Goal: Task Accomplishment & Management: Use online tool/utility

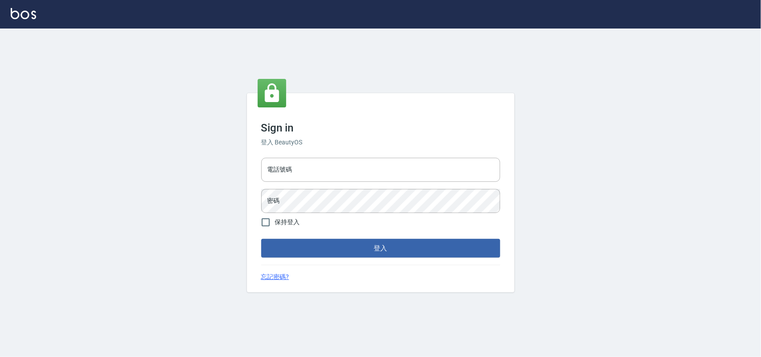
click at [317, 183] on div "電話號碼 電話號碼 密碼 密碼" at bounding box center [381, 185] width 246 height 62
click at [314, 174] on input "電話號碼" at bounding box center [380, 170] width 239 height 24
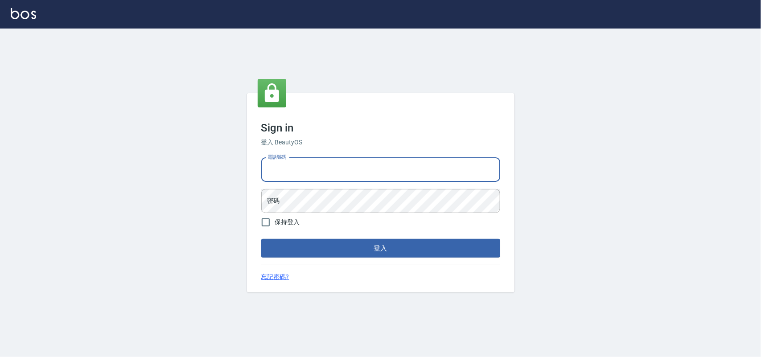
type input "0985335300"
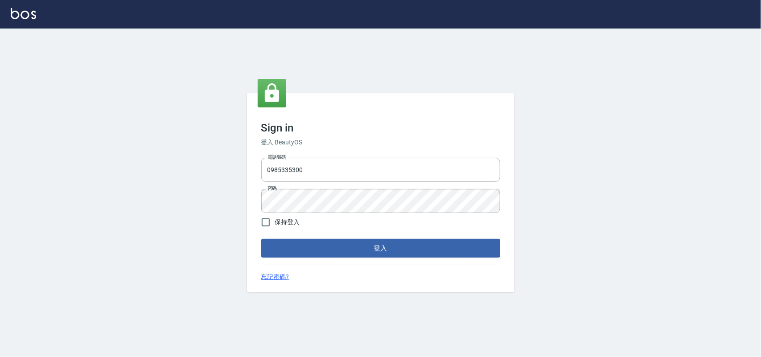
click at [302, 237] on form "電話號碼 [PHONE_NUMBER] 電話號碼 密碼 密碼 保持登入 登入" at bounding box center [380, 205] width 239 height 103
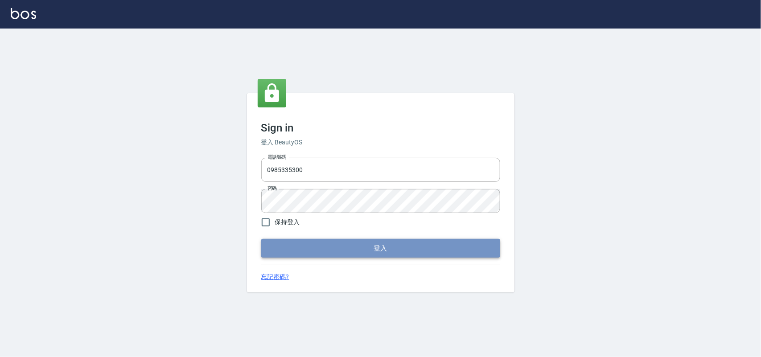
click at [303, 245] on button "登入" at bounding box center [380, 248] width 239 height 19
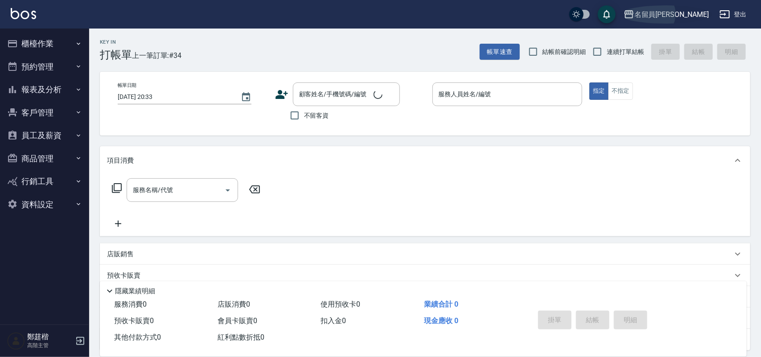
click at [683, 16] on div "名留員[PERSON_NAME]" at bounding box center [672, 14] width 74 height 11
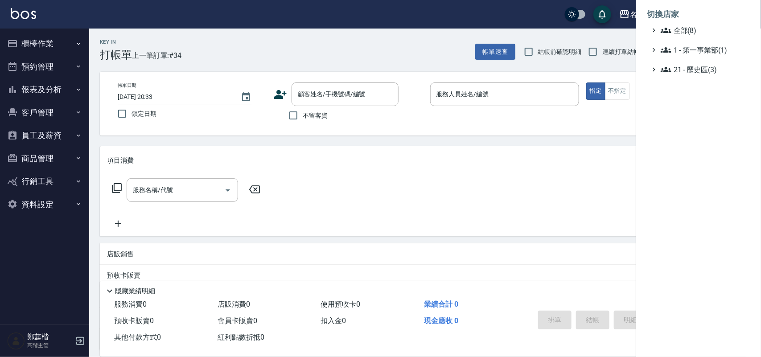
click at [674, 29] on span "全部(8)" at bounding box center [704, 30] width 86 height 11
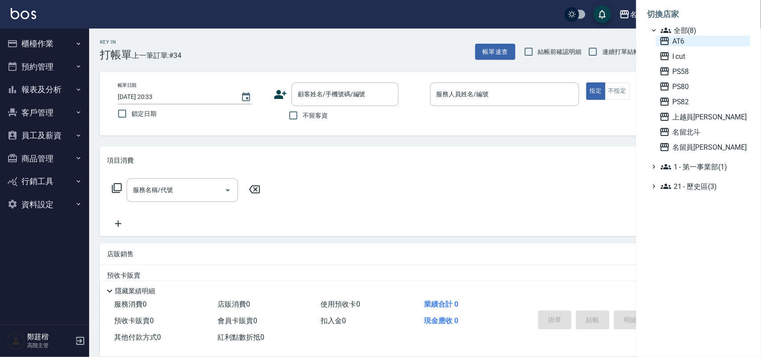
click at [674, 39] on span "AT6" at bounding box center [703, 41] width 87 height 11
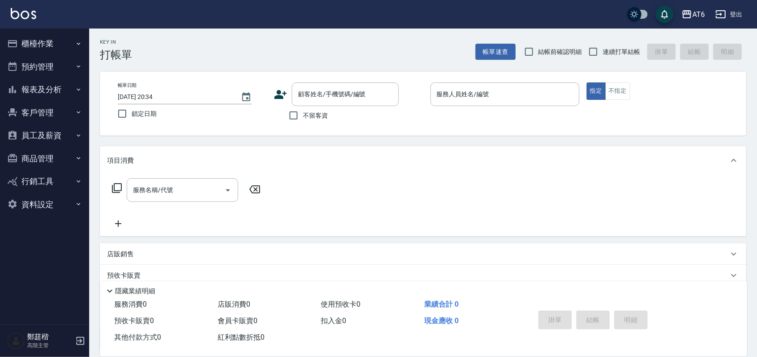
click at [144, 112] on span "鎖定日期" at bounding box center [144, 113] width 25 height 9
click at [132, 112] on input "鎖定日期" at bounding box center [122, 113] width 19 height 19
checkbox input "true"
click at [309, 114] on span "不留客資" at bounding box center [315, 115] width 25 height 9
click at [303, 114] on input "不留客資" at bounding box center [293, 115] width 19 height 19
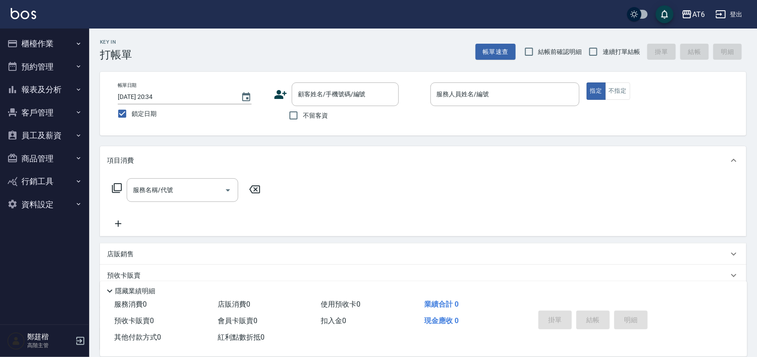
checkbox input "true"
click at [610, 52] on span "連續打單結帳" at bounding box center [621, 51] width 37 height 9
click at [603, 52] on input "連續打單結帳" at bounding box center [593, 51] width 19 height 19
checkbox input "true"
click at [539, 101] on input "服務人員姓名/編號" at bounding box center [504, 95] width 141 height 16
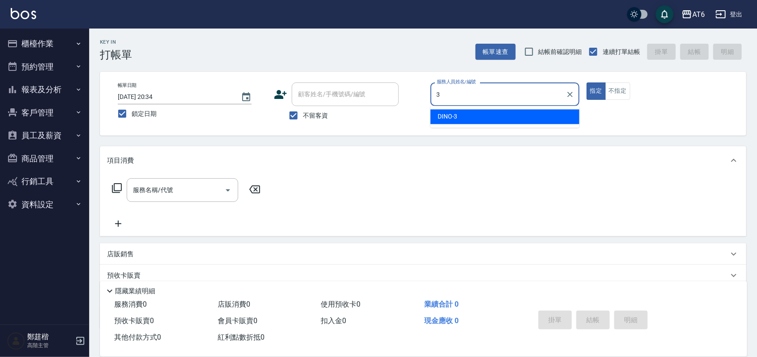
click at [470, 120] on div "DINO -3" at bounding box center [504, 117] width 149 height 15
type input "DINO-3"
click at [624, 92] on button "不指定" at bounding box center [617, 91] width 25 height 17
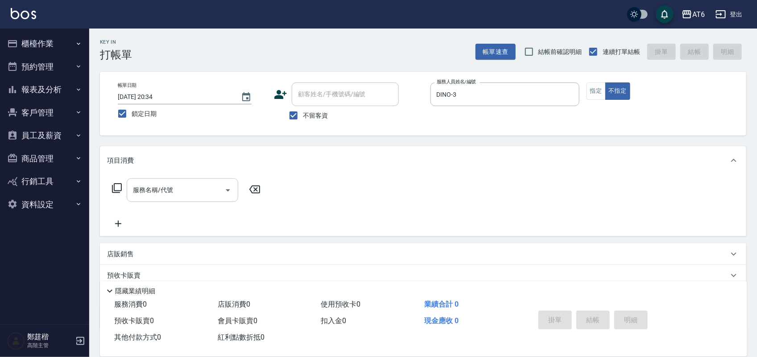
drag, startPoint x: 198, startPoint y: 180, endPoint x: 204, endPoint y: 189, distance: 10.9
click at [198, 180] on div "服務名稱/代號" at bounding box center [183, 190] width 112 height 24
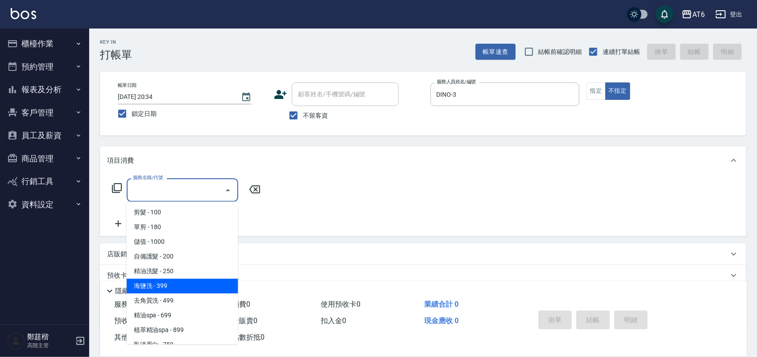
click at [190, 280] on span "海鹽洗 - 399" at bounding box center [183, 286] width 112 height 15
type input "海鹽洗(13)"
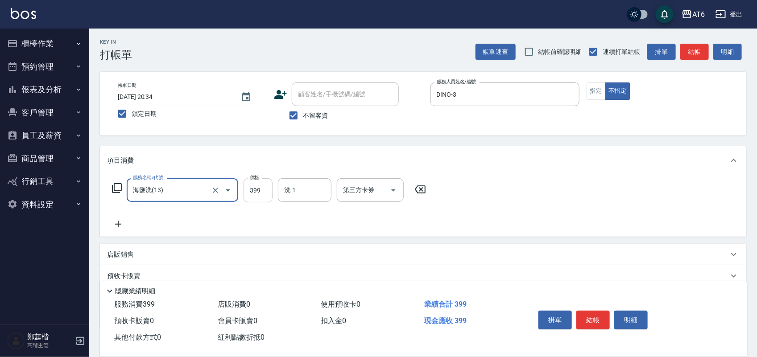
click at [266, 190] on input "399" at bounding box center [258, 190] width 29 height 24
type input "579"
click at [586, 314] on button "結帳" at bounding box center [592, 320] width 33 height 19
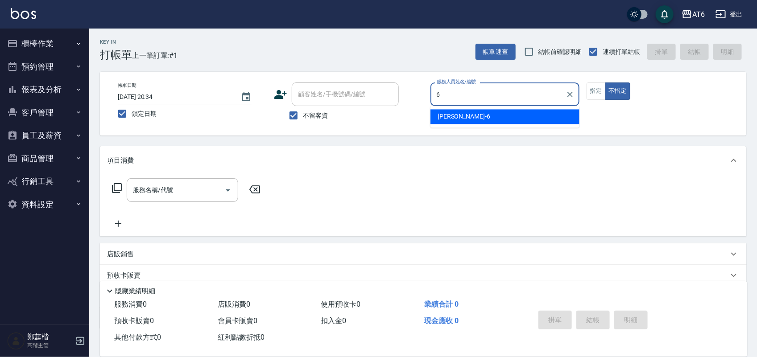
click at [463, 113] on div "張茗甄 -6" at bounding box center [504, 117] width 149 height 15
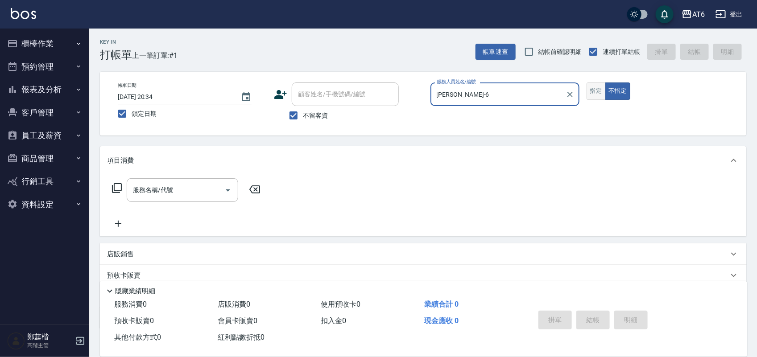
type input "張茗甄-6"
click at [601, 95] on button "指定" at bounding box center [596, 91] width 19 height 17
click at [156, 190] on div "服務名稱/代號 服務名稱/代號" at bounding box center [183, 190] width 112 height 24
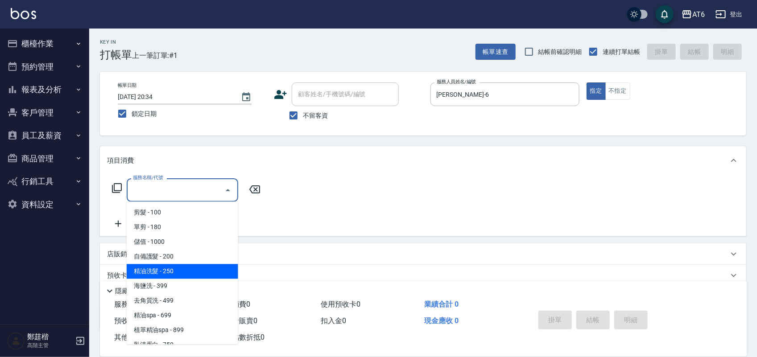
click at [186, 269] on span "精油洗髮 - 250" at bounding box center [183, 271] width 112 height 15
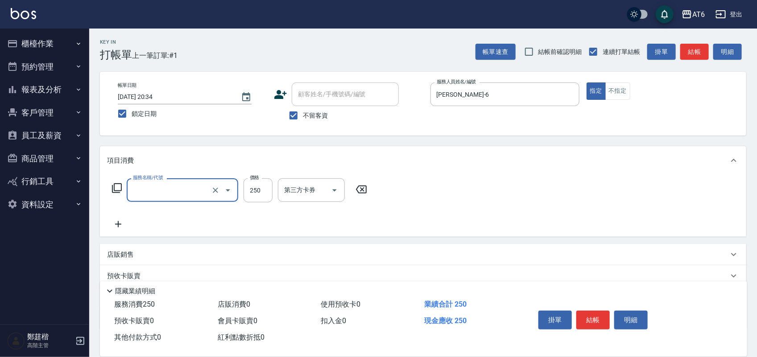
type input "精油洗髮(12)"
click at [266, 197] on input "250" at bounding box center [258, 190] width 29 height 24
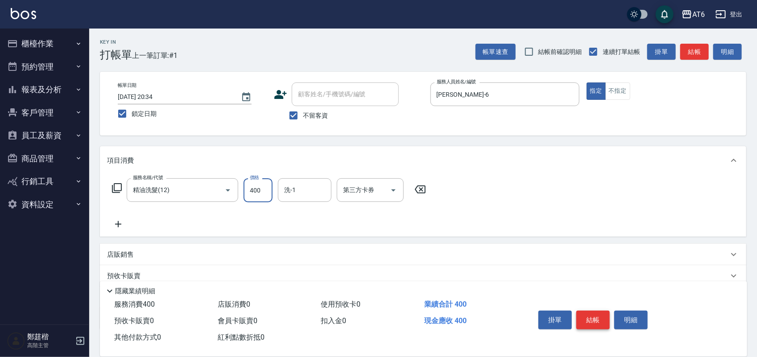
type input "400"
click at [581, 311] on button "結帳" at bounding box center [592, 320] width 33 height 19
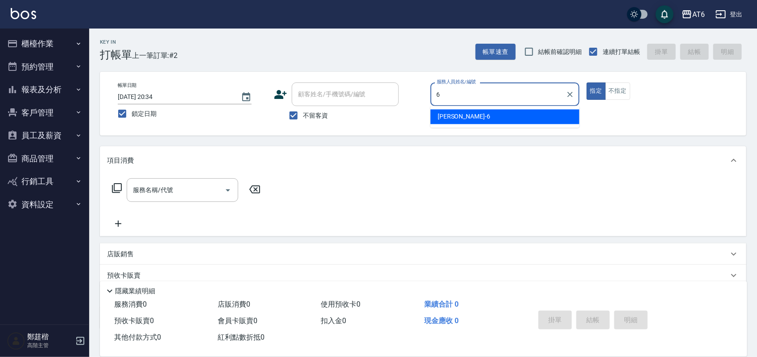
click at [509, 122] on div "張茗甄 -6" at bounding box center [504, 117] width 149 height 15
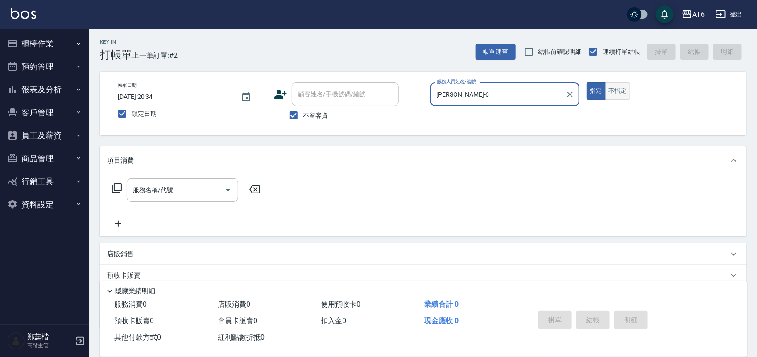
type input "張茗甄-6"
click at [610, 91] on button "不指定" at bounding box center [617, 91] width 25 height 17
click at [184, 194] on input "服務名稱/代號" at bounding box center [176, 190] width 90 height 16
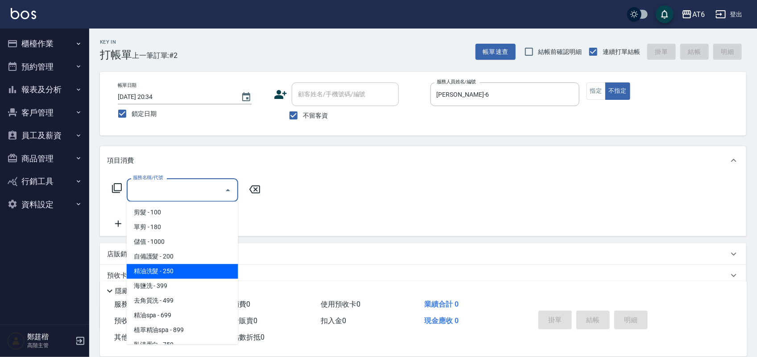
click at [188, 270] on span "精油洗髮 - 250" at bounding box center [183, 271] width 112 height 15
type input "精油洗髮(12)"
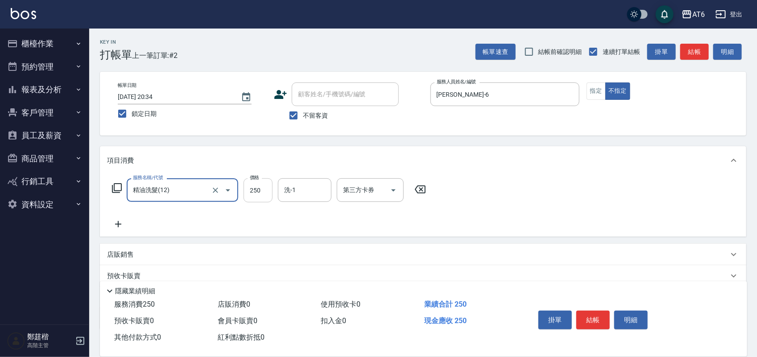
click at [257, 198] on input "250" at bounding box center [258, 190] width 29 height 24
type input "380"
click at [585, 311] on button "結帳" at bounding box center [592, 320] width 33 height 19
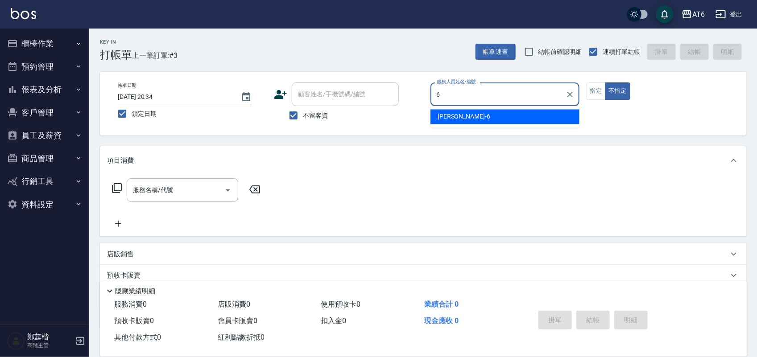
click at [510, 113] on div "張茗甄 -6" at bounding box center [504, 117] width 149 height 15
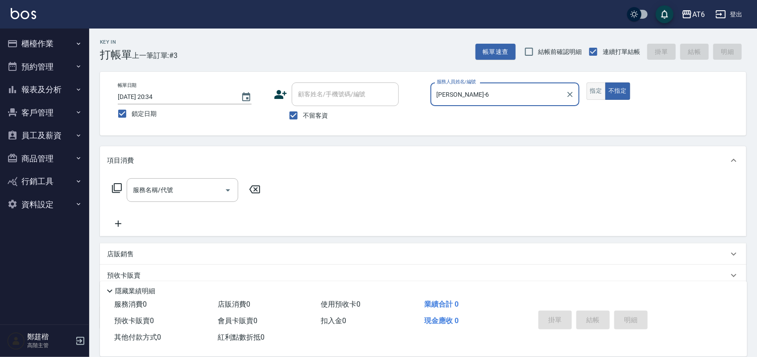
type input "張茗甄-6"
click at [599, 91] on button "指定" at bounding box center [596, 91] width 19 height 17
click at [152, 186] on div "服務名稱/代號 服務名稱/代號" at bounding box center [183, 190] width 112 height 24
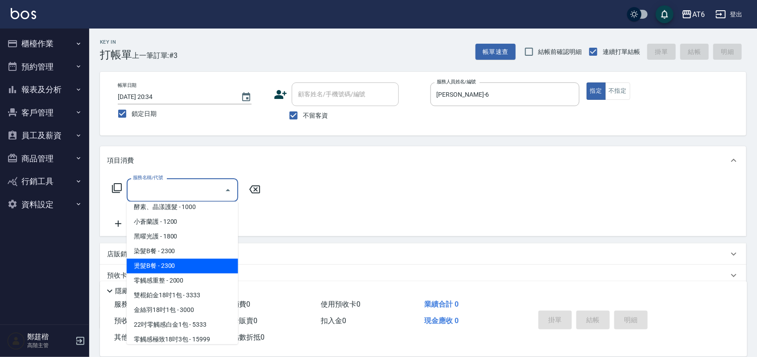
scroll to position [167, 0]
click at [197, 262] on span "零觸感重整 - 2000" at bounding box center [183, 266] width 112 height 15
type input "零觸感重整(51)"
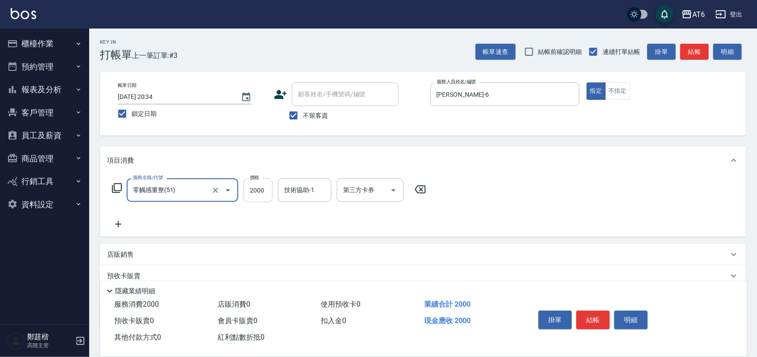
click at [260, 193] on input "2000" at bounding box center [258, 190] width 29 height 24
type input "1500"
click at [121, 227] on icon at bounding box center [118, 224] width 22 height 11
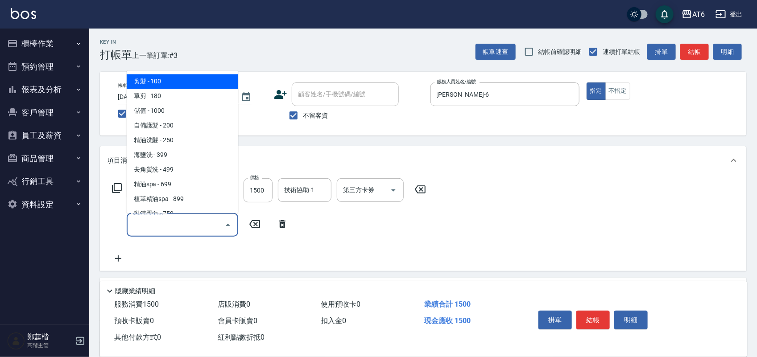
click at [157, 225] on input "服務名稱/代號" at bounding box center [176, 225] width 90 height 16
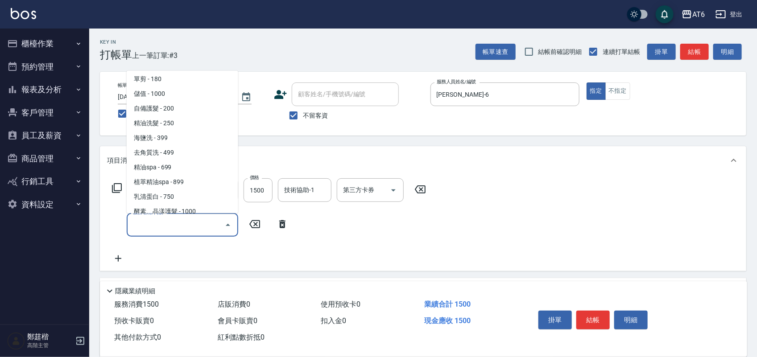
scroll to position [0, 0]
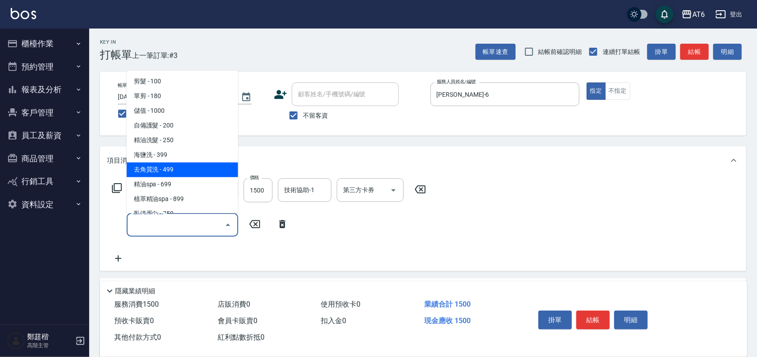
click at [187, 174] on span "去角質洗 - 499" at bounding box center [183, 169] width 112 height 15
type input "去角質洗(14)"
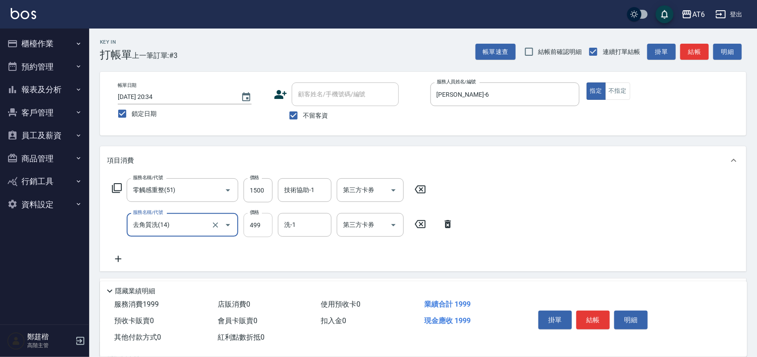
click at [258, 222] on input "499" at bounding box center [258, 225] width 29 height 24
type input "500"
click at [288, 140] on div "Key In 打帳單 上一筆訂單:#3 帳單速查 結帳前確認明細 連續打單結帳 掛單 結帳 明細 帳單日期 2025/08/20 20:34 鎖定日期 顧客姓…" at bounding box center [423, 239] width 668 height 421
click at [590, 313] on button "結帳" at bounding box center [592, 320] width 33 height 19
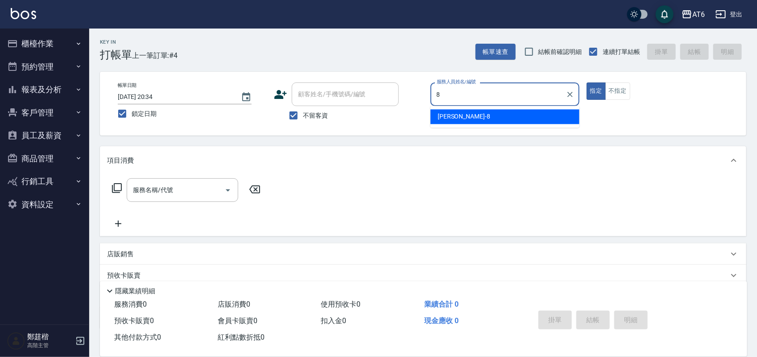
click at [475, 119] on div "張張 -8" at bounding box center [504, 117] width 149 height 15
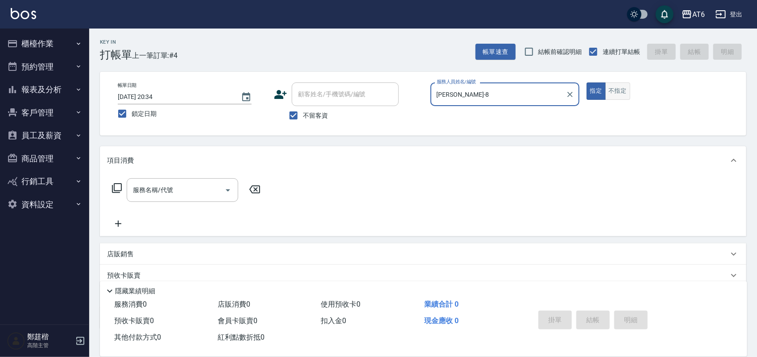
type input "張張-8"
click at [623, 95] on button "不指定" at bounding box center [617, 91] width 25 height 17
click at [182, 189] on input "服務名稱/代號" at bounding box center [176, 190] width 90 height 16
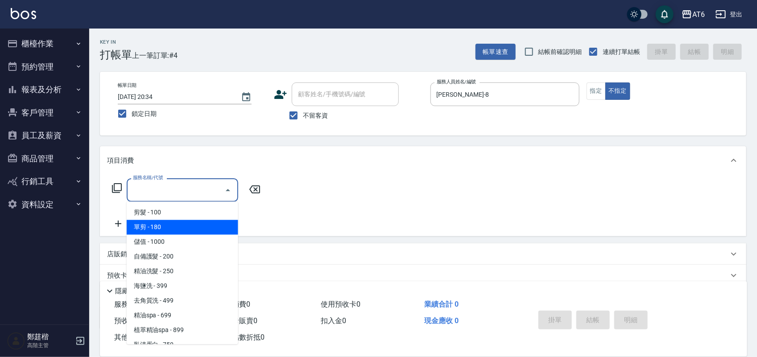
click at [183, 227] on span "單剪 - 180" at bounding box center [183, 227] width 112 height 15
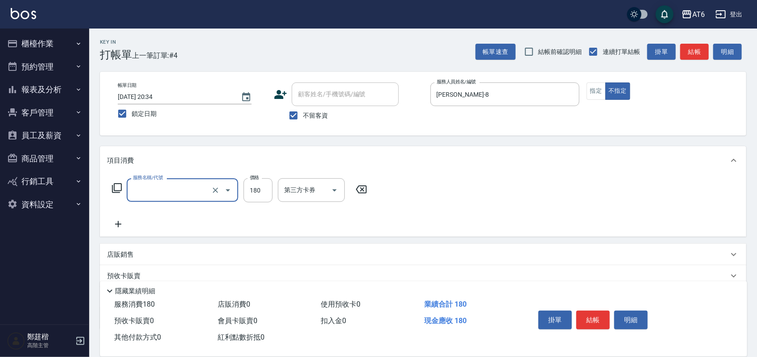
type input "單剪(00)"
click at [260, 197] on input "180" at bounding box center [258, 190] width 29 height 24
type input "100"
click at [587, 313] on button "結帳" at bounding box center [592, 320] width 33 height 19
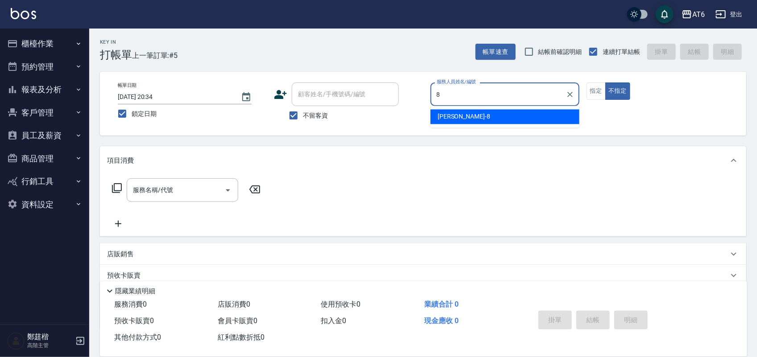
click at [470, 117] on div "張張 -8" at bounding box center [504, 117] width 149 height 15
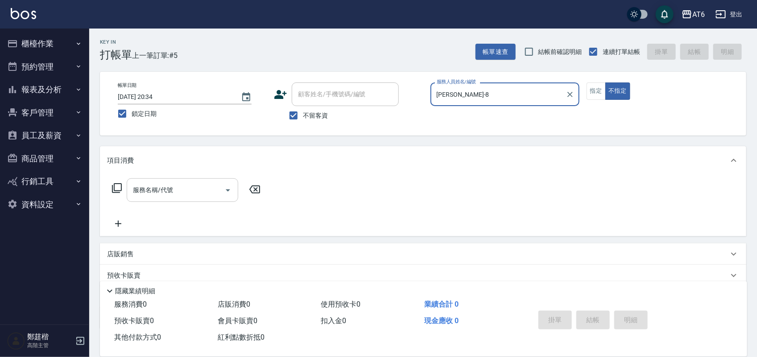
type input "張張-8"
click at [154, 193] on div "服務名稱/代號 服務名稱/代號" at bounding box center [183, 190] width 112 height 24
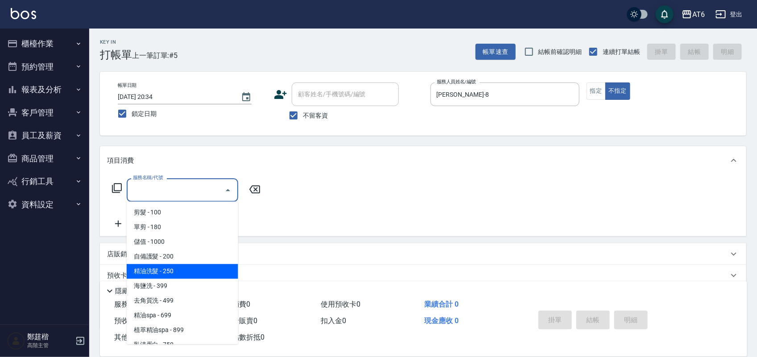
click at [193, 265] on span "精油洗髮 - 250" at bounding box center [183, 271] width 112 height 15
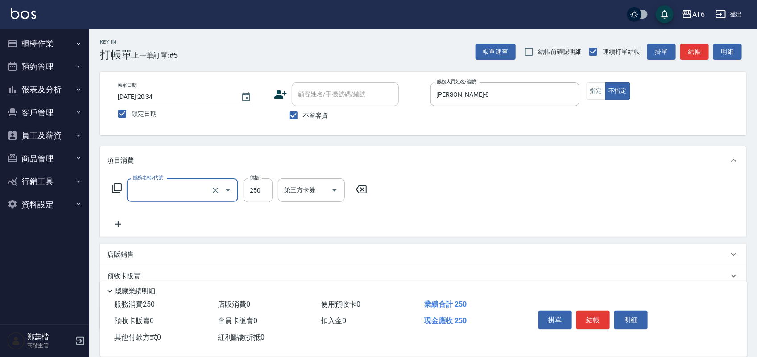
type input "精油洗髮(12)"
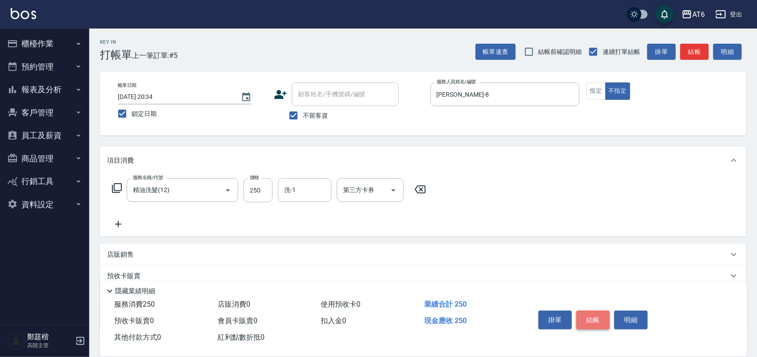
click at [589, 320] on button "結帳" at bounding box center [592, 320] width 33 height 19
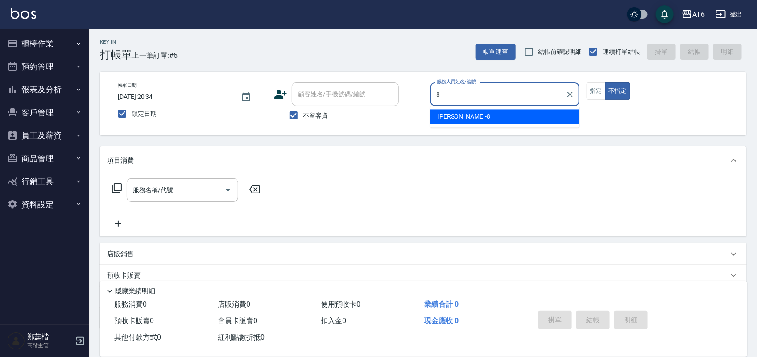
click at [463, 114] on div "張張 -8" at bounding box center [504, 117] width 149 height 15
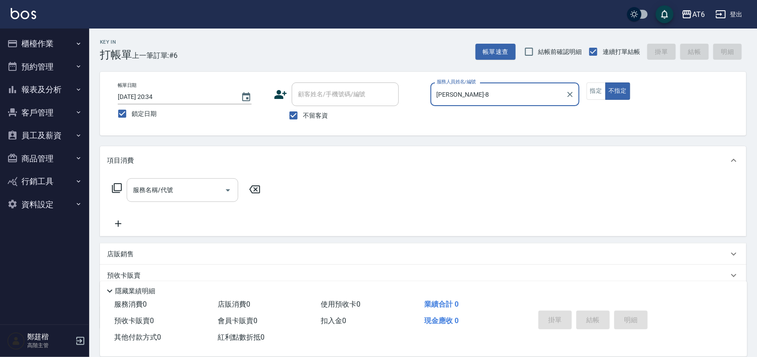
type input "張張-8"
drag, startPoint x: 183, startPoint y: 186, endPoint x: 188, endPoint y: 189, distance: 5.6
click at [185, 186] on input "服務名稱/代號" at bounding box center [176, 190] width 90 height 16
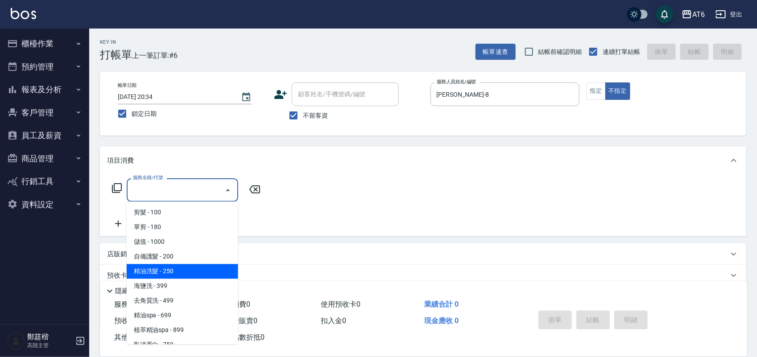
click at [172, 271] on span "精油洗髮 - 250" at bounding box center [183, 271] width 112 height 15
type input "精油洗髮(12)"
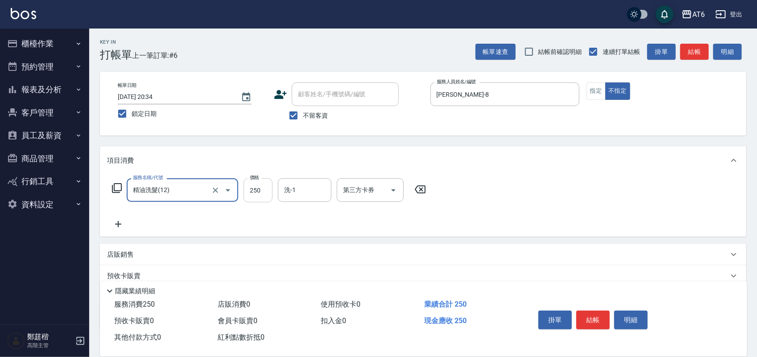
click at [262, 195] on input "250" at bounding box center [258, 190] width 29 height 24
type input "380"
click at [591, 319] on button "結帳" at bounding box center [592, 320] width 33 height 19
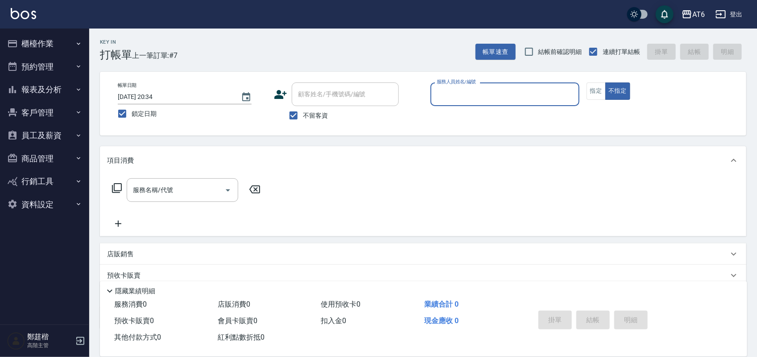
click at [61, 88] on button "報表及分析" at bounding box center [45, 89] width 82 height 23
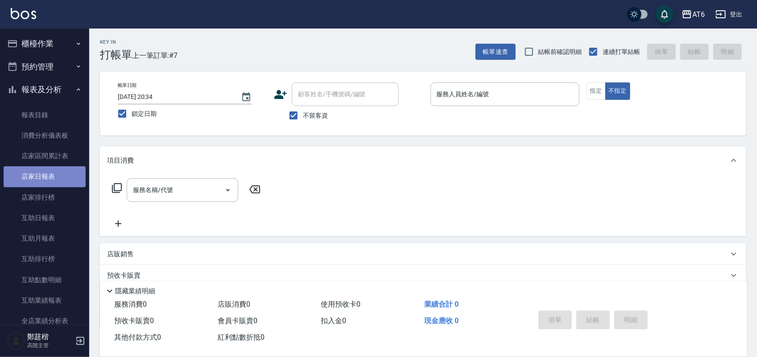
click at [54, 182] on link "店家日報表" at bounding box center [45, 176] width 82 height 21
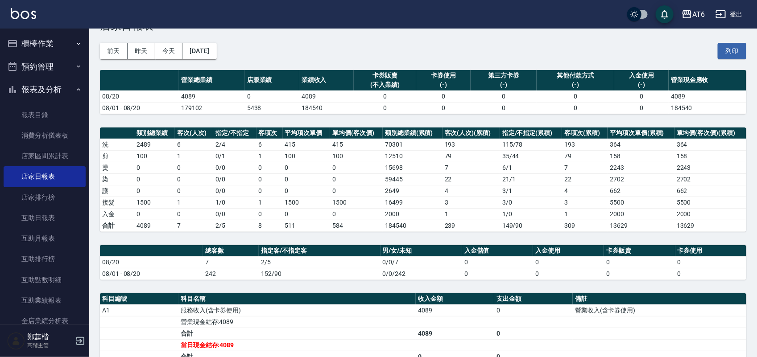
scroll to position [56, 0]
